Goal: Task Accomplishment & Management: Manage account settings

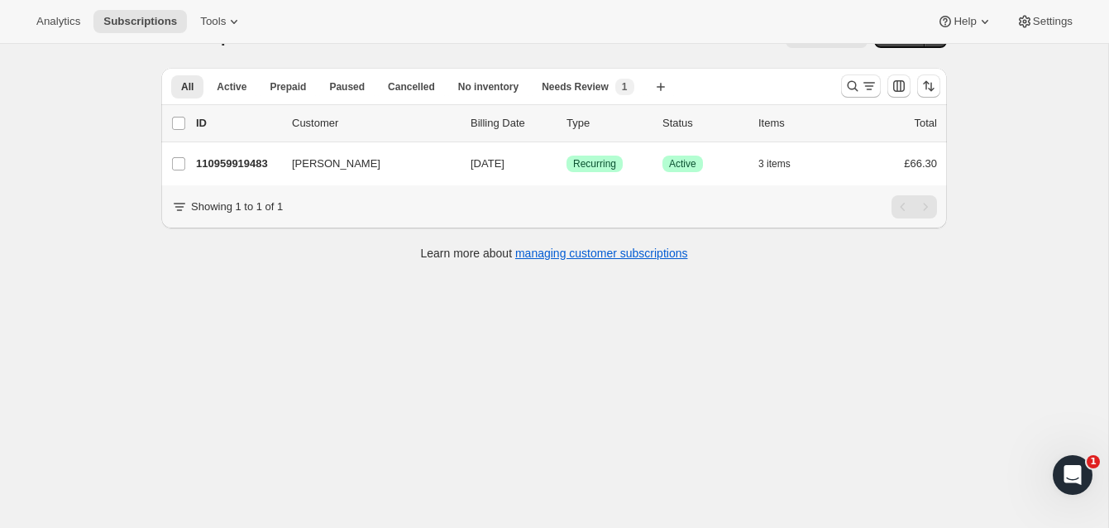
scroll to position [44, 0]
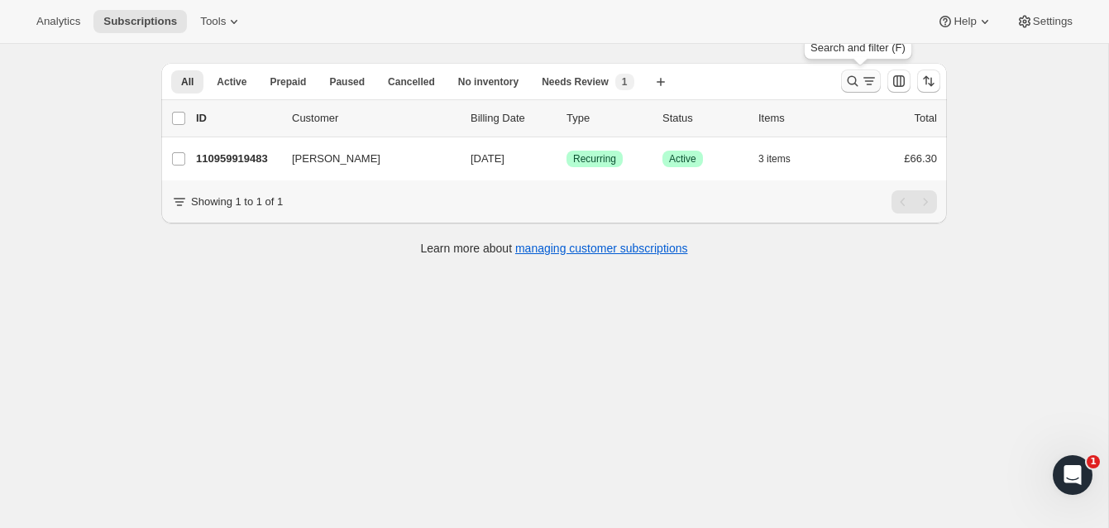
click at [852, 78] on icon "Search and filter results" at bounding box center [853, 81] width 17 height 17
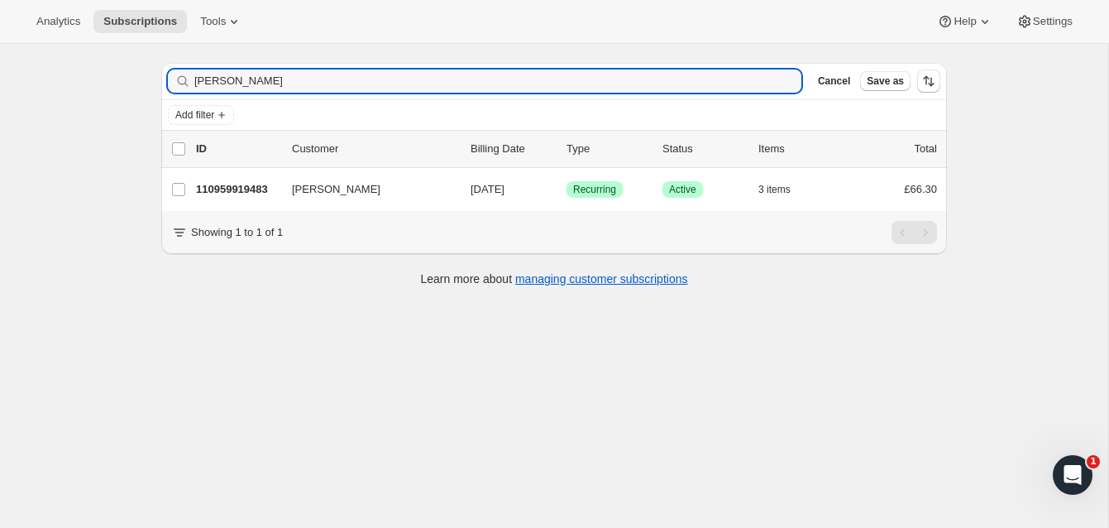
drag, startPoint x: 265, startPoint y: 76, endPoint x: 151, endPoint y: 63, distance: 114.1
click at [151, 64] on div "Filter subscribers [PERSON_NAME] Clear Cancel Save as Add filter 0 selected Upd…" at bounding box center [547, 177] width 799 height 254
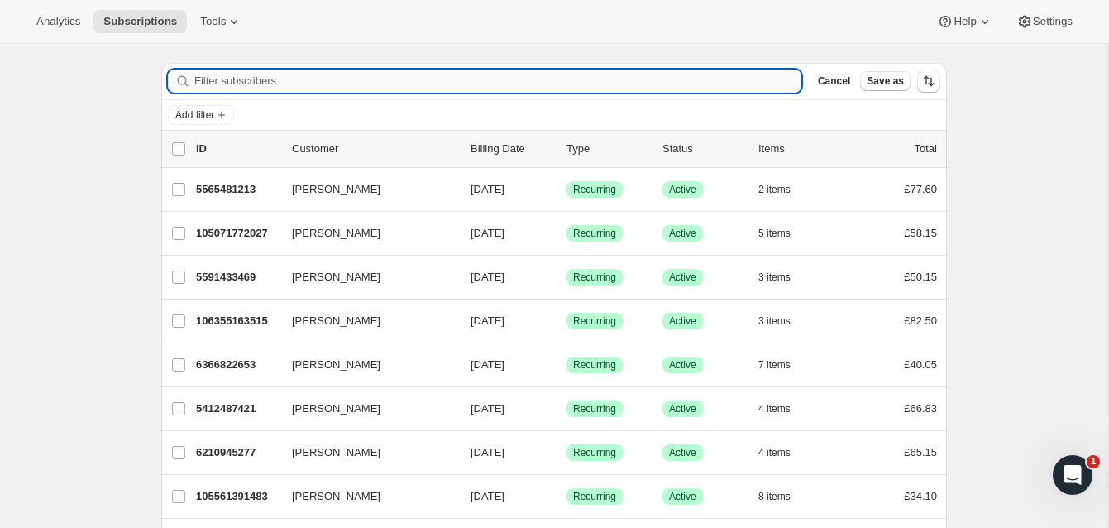
click at [221, 76] on input "Filter subscribers" at bounding box center [497, 80] width 607 height 23
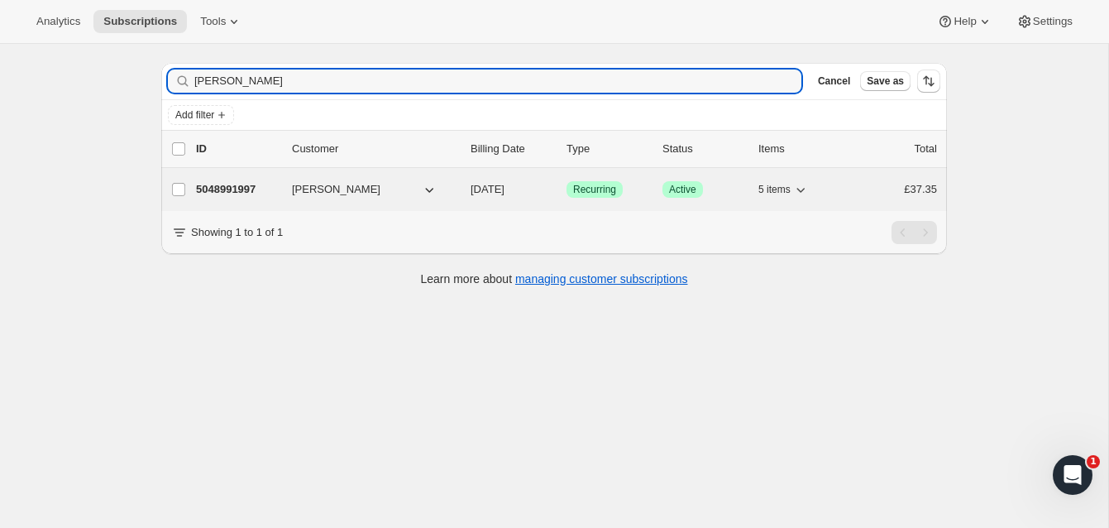
type input "[PERSON_NAME]"
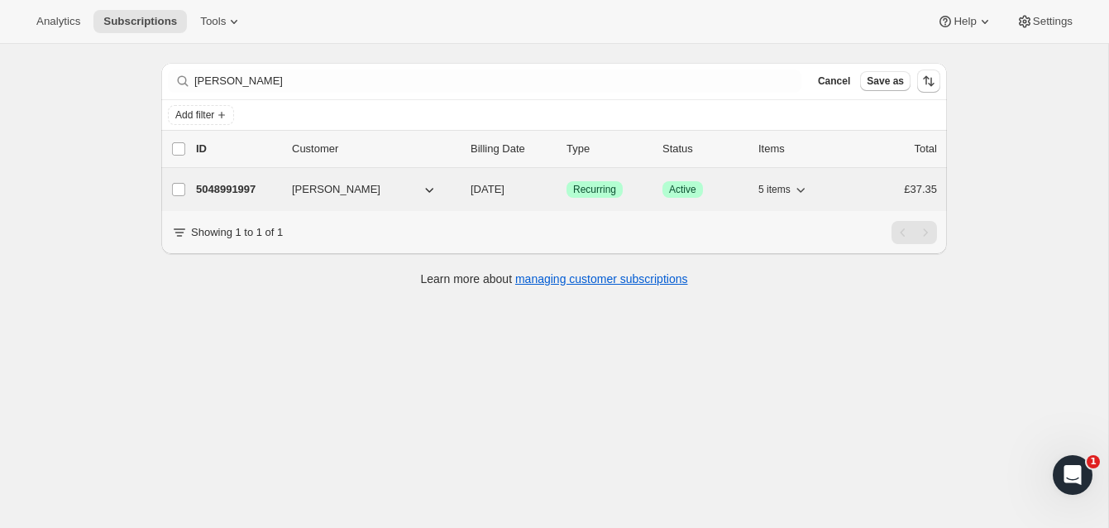
click at [241, 184] on p "5048991997" at bounding box center [237, 189] width 83 height 17
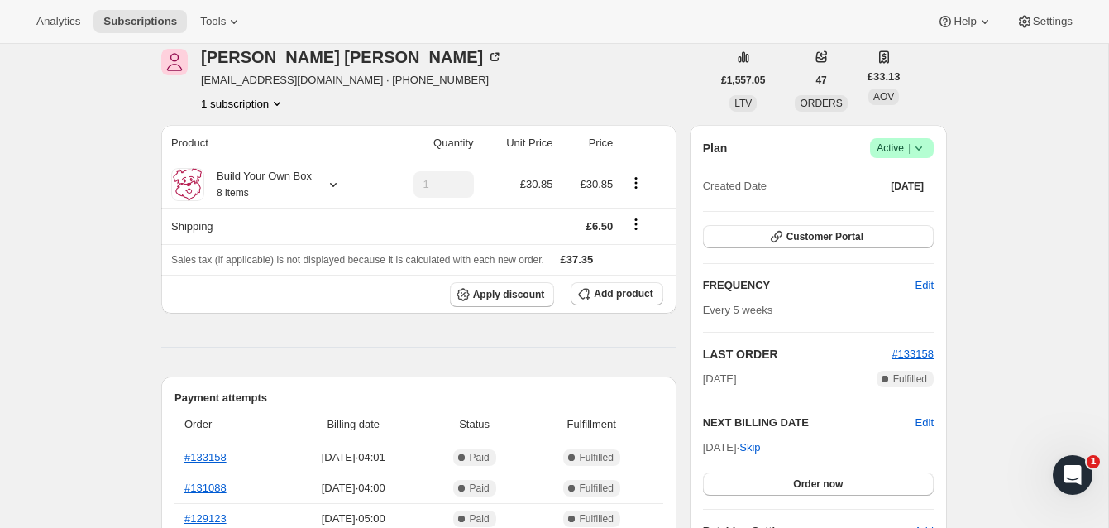
scroll to position [55, 0]
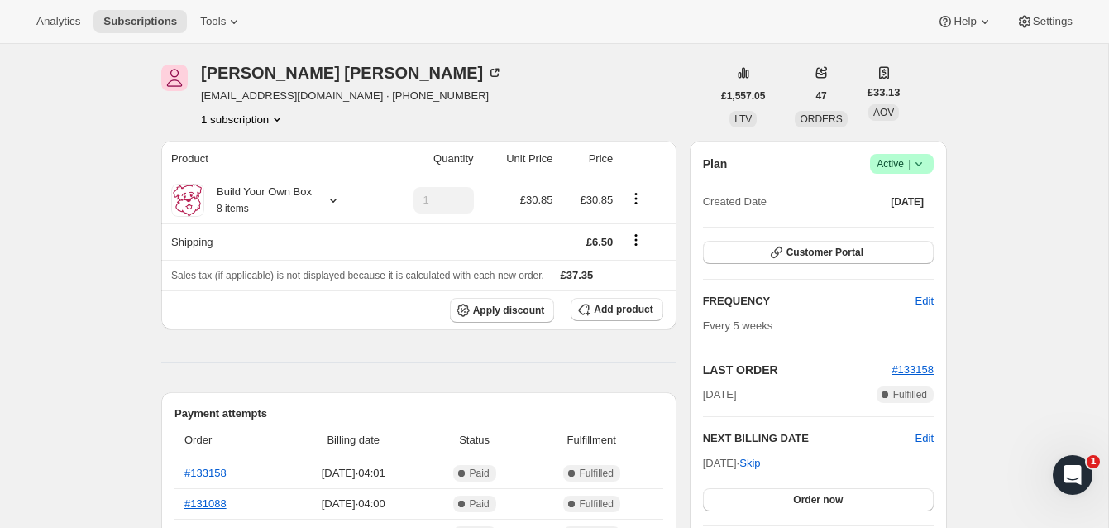
click at [891, 160] on span "Active |" at bounding box center [902, 164] width 50 height 17
click at [887, 221] on span "Cancel subscription" at bounding box center [896, 224] width 93 height 12
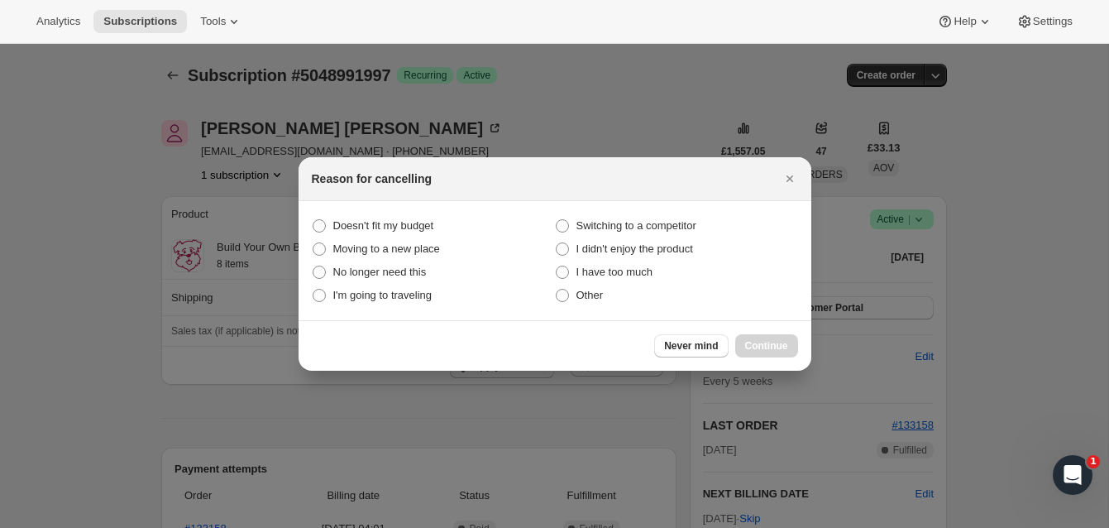
scroll to position [0, 0]
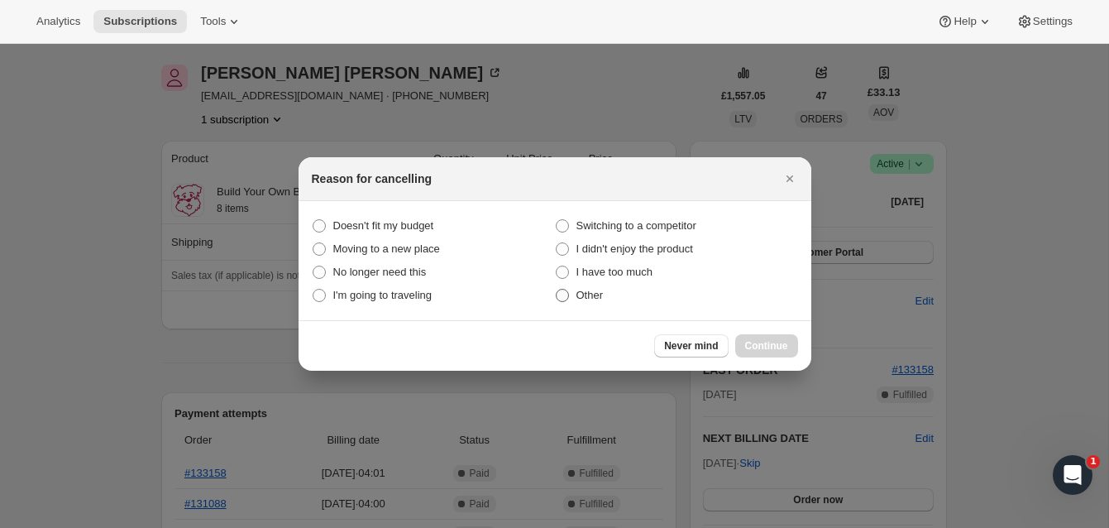
click at [564, 299] on span ":rbv:" at bounding box center [562, 295] width 13 height 13
click at [557, 290] on input "Other" at bounding box center [556, 289] width 1 height 1
radio input "true"
click at [778, 340] on span "Continue" at bounding box center [766, 345] width 43 height 13
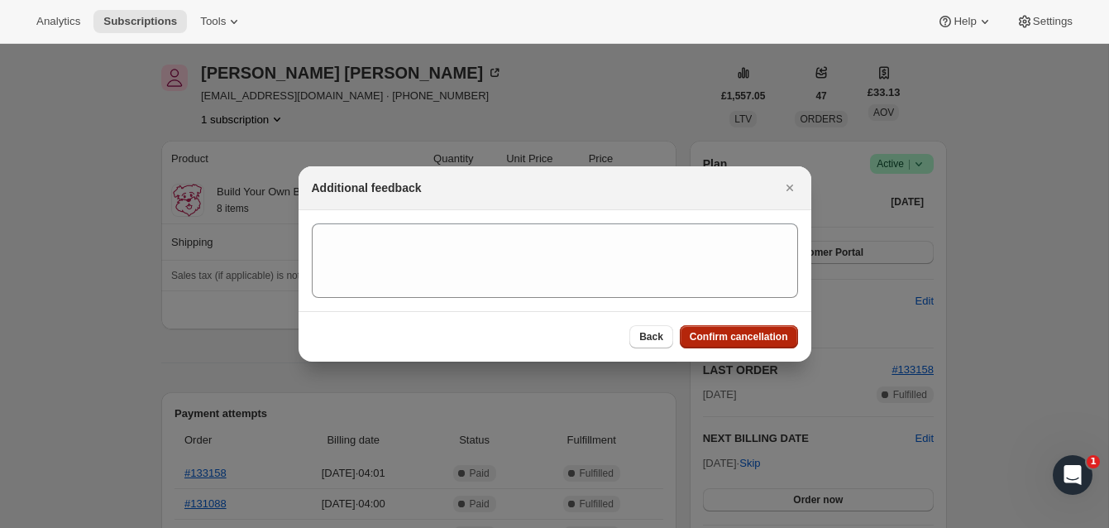
click at [775, 333] on span "Confirm cancellation" at bounding box center [739, 336] width 98 height 13
